Goal: Check status: Check status

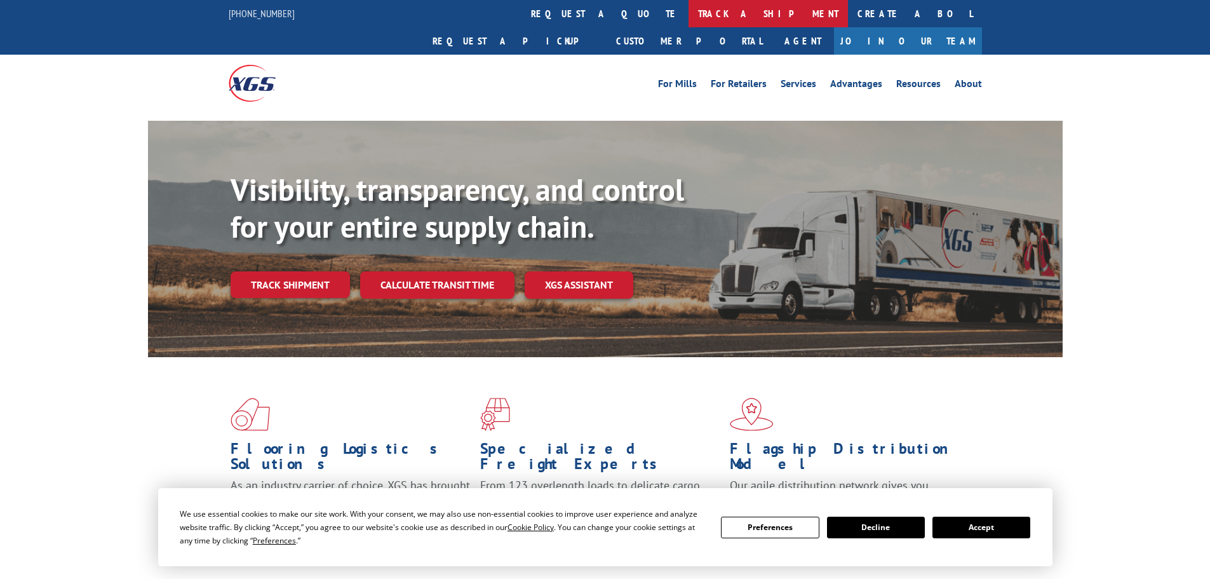
click at [688, 14] on link "track a shipment" at bounding box center [767, 13] width 159 height 27
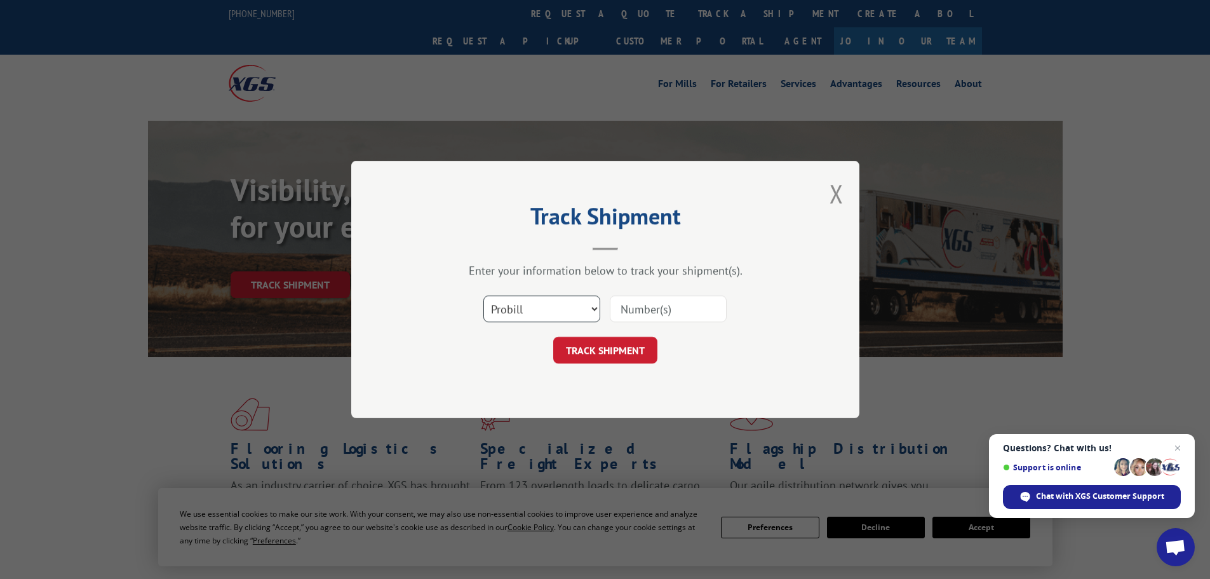
click at [594, 314] on select "Select category... Probill BOL PO" at bounding box center [541, 308] width 117 height 27
click at [525, 300] on select "Select category... Probill BOL PO" at bounding box center [541, 308] width 117 height 27
drag, startPoint x: 559, startPoint y: 319, endPoint x: 594, endPoint y: 304, distance: 38.1
click at [559, 319] on select "Select category... Probill BOL PO" at bounding box center [541, 308] width 117 height 27
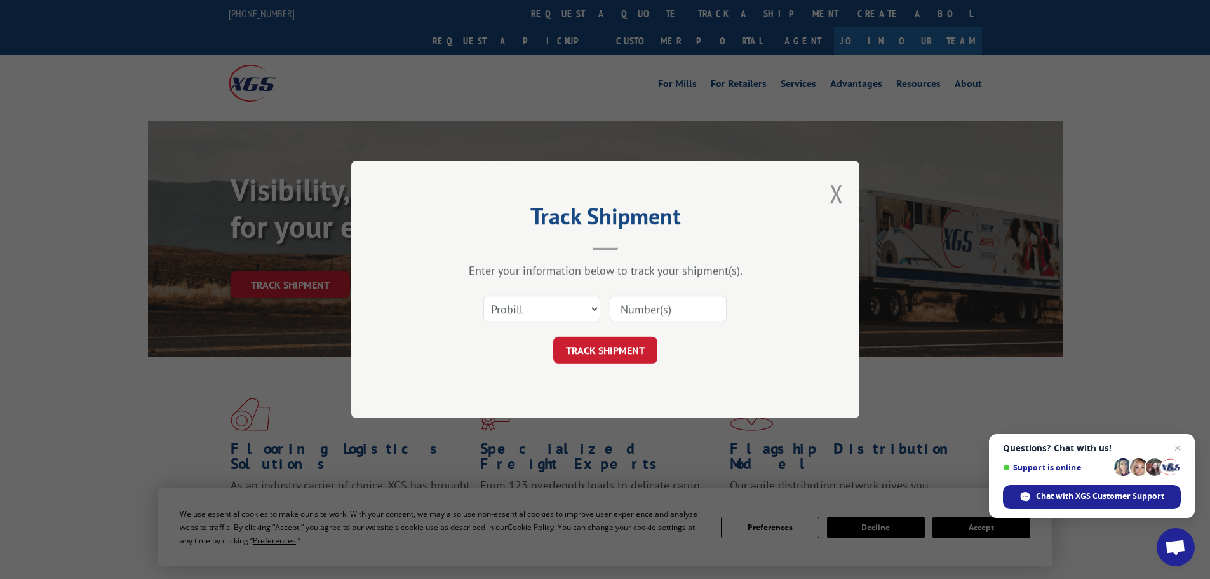
click at [624, 305] on input at bounding box center [668, 308] width 117 height 27
paste input "17386675"
type input "17386675"
click at [620, 339] on button "TRACK SHIPMENT" at bounding box center [605, 350] width 104 height 27
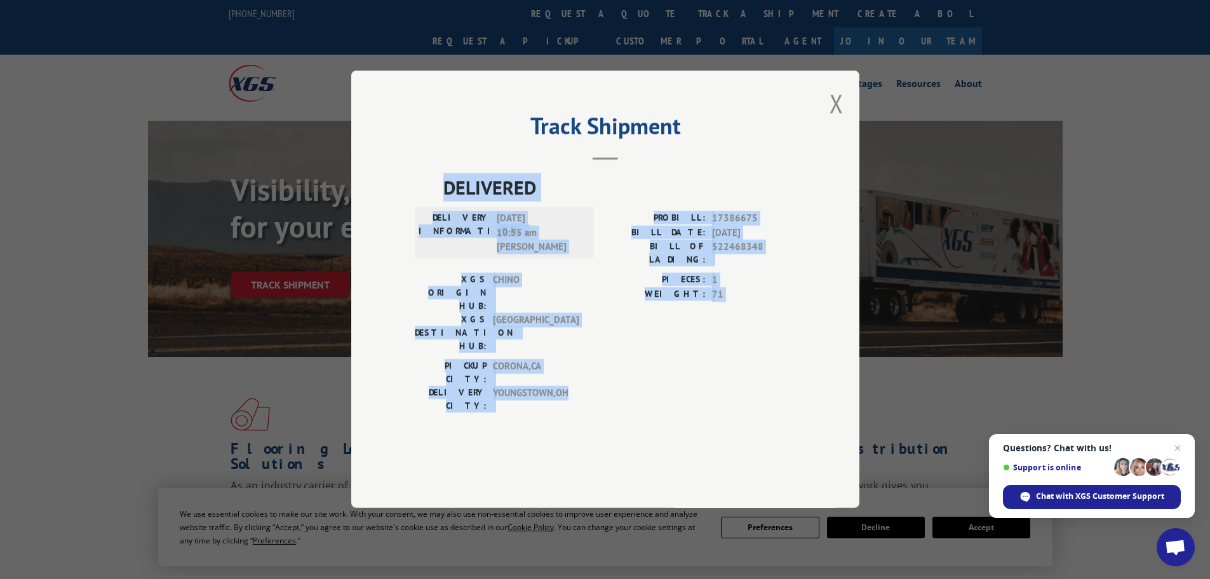
drag, startPoint x: 664, startPoint y: 390, endPoint x: 664, endPoint y: 382, distance: 8.3
click at [664, 391] on div "DELIVERED DELIVERY INFORMATION: [DATE] 10:55 am [PERSON_NAME] PROBILL: 17386675…" at bounding box center [605, 313] width 381 height 280
click at [807, 288] on div "Track Shipment DELIVERED DELIVERY INFORMATION: [DATE] 10:55 am [PERSON_NAME] PR…" at bounding box center [605, 288] width 508 height 437
click at [837, 120] on button "Close modal" at bounding box center [836, 103] width 14 height 34
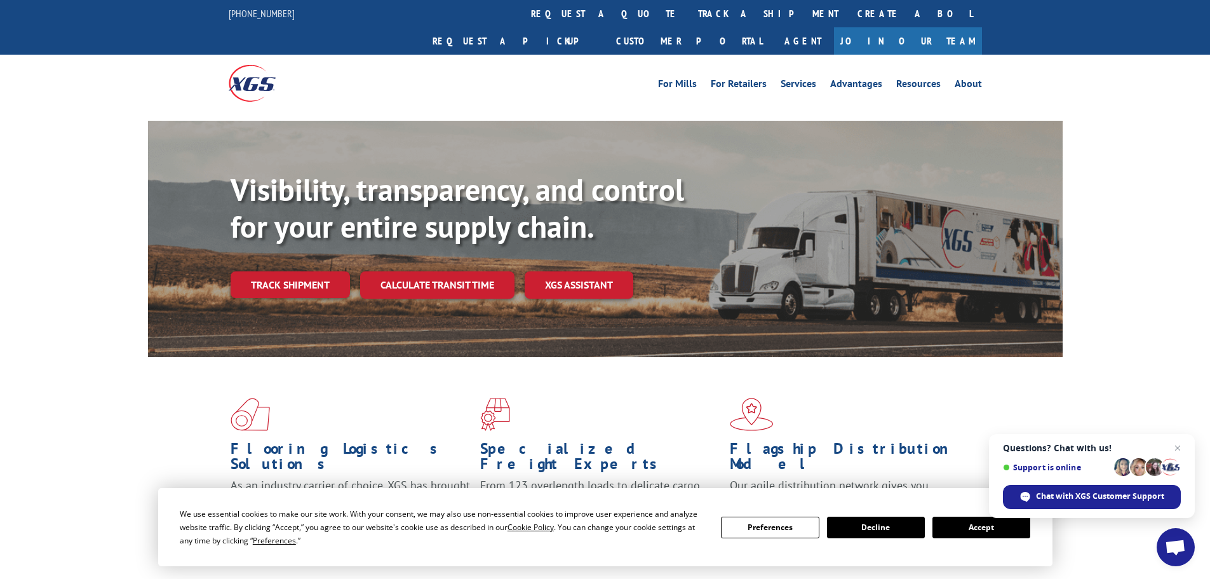
click at [970, 529] on button "Accept" at bounding box center [981, 527] width 98 height 22
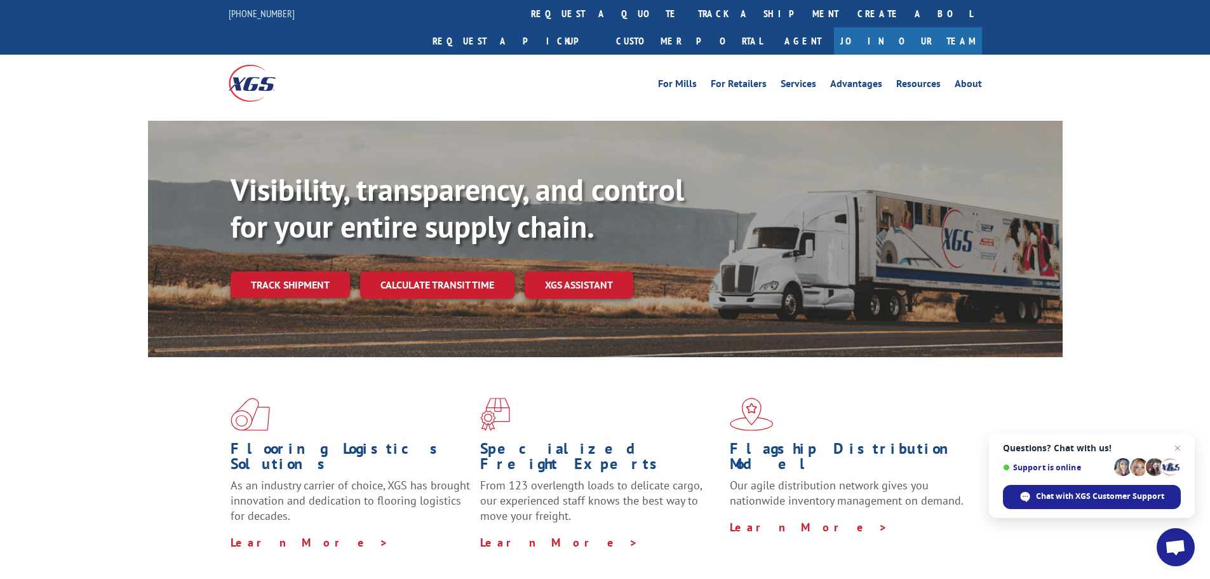
drag, startPoint x: 566, startPoint y: 10, endPoint x: 563, endPoint y: 32, distance: 21.9
click at [688, 10] on link "track a shipment" at bounding box center [767, 13] width 159 height 27
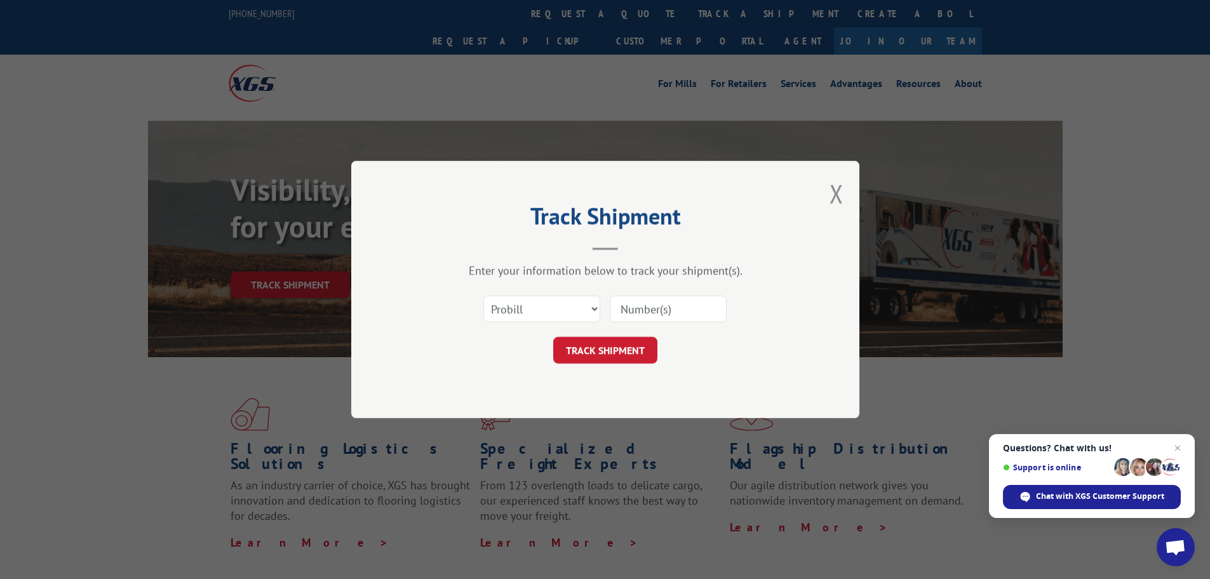
click at [627, 311] on input at bounding box center [668, 308] width 117 height 27
paste input "17386667"
type input "17386667"
click at [643, 351] on button "TRACK SHIPMENT" at bounding box center [605, 350] width 104 height 27
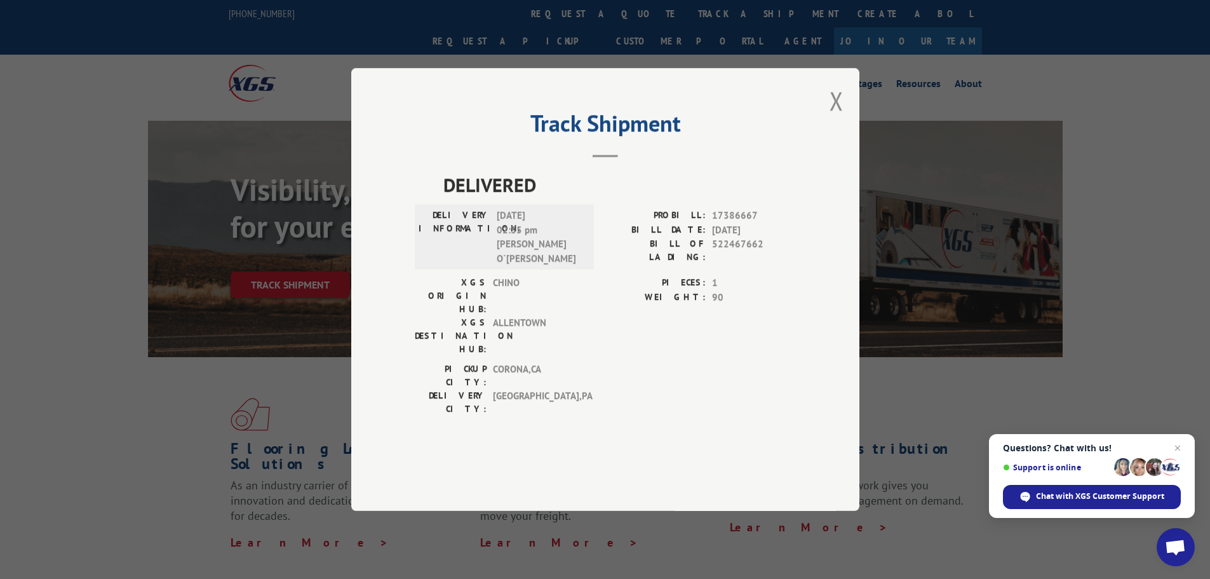
click at [472, 431] on div "Track Shipment DELIVERED DELIVERY INFORMATION: [DATE] 02:35 pm [PERSON_NAME] O`…" at bounding box center [605, 289] width 508 height 443
